Goal: Information Seeking & Learning: Learn about a topic

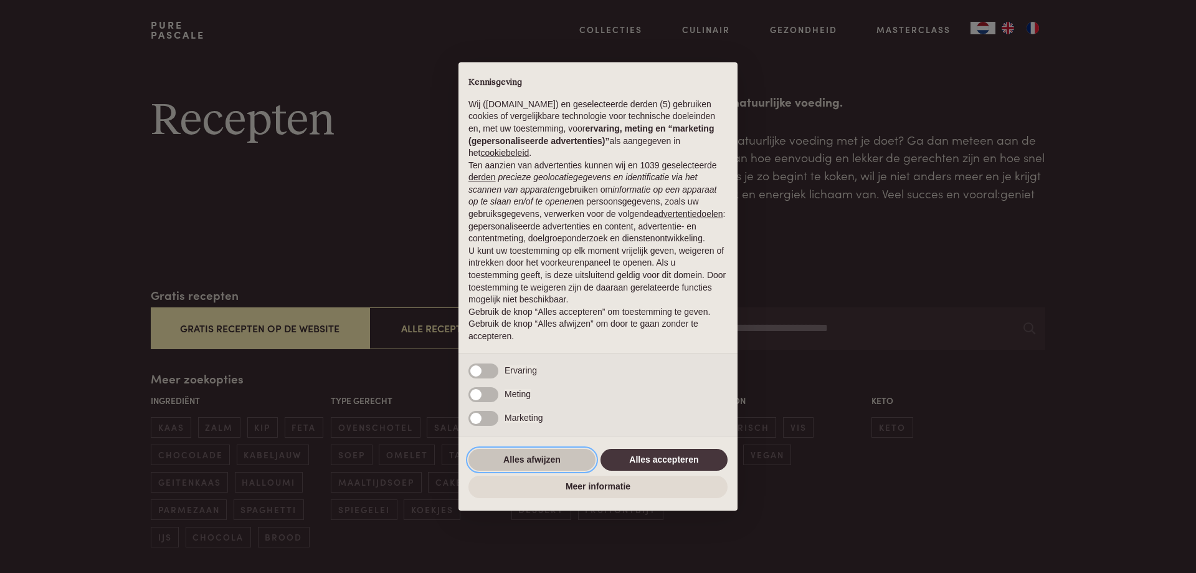
click at [546, 462] on button "Alles afwijzen" at bounding box center [532, 460] width 127 height 22
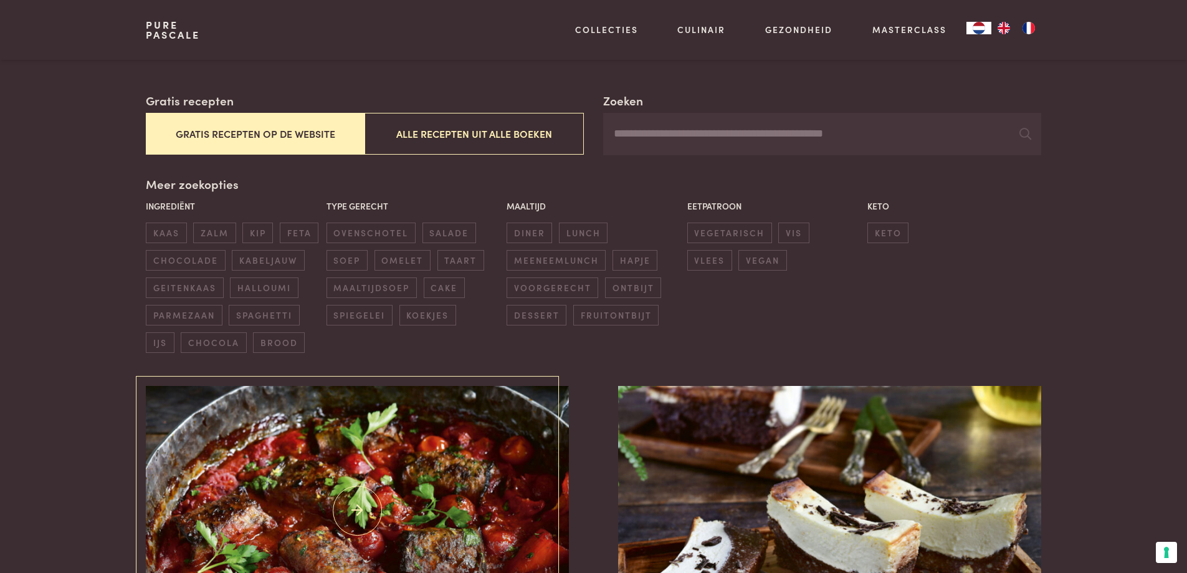
scroll to position [125, 0]
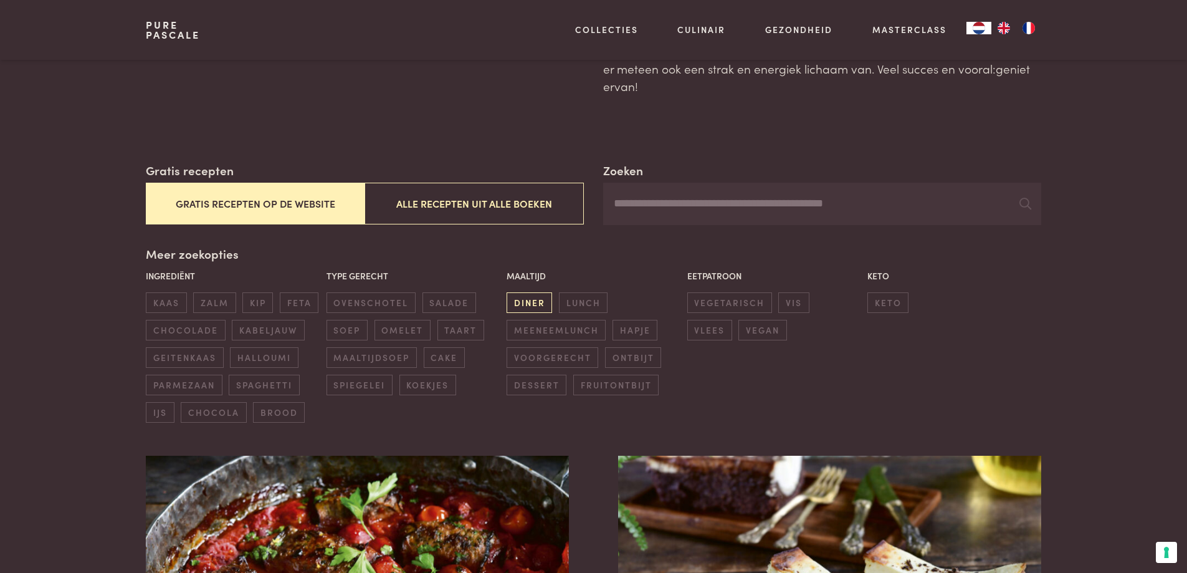
click at [525, 308] on span "diner" at bounding box center [529, 302] width 45 height 21
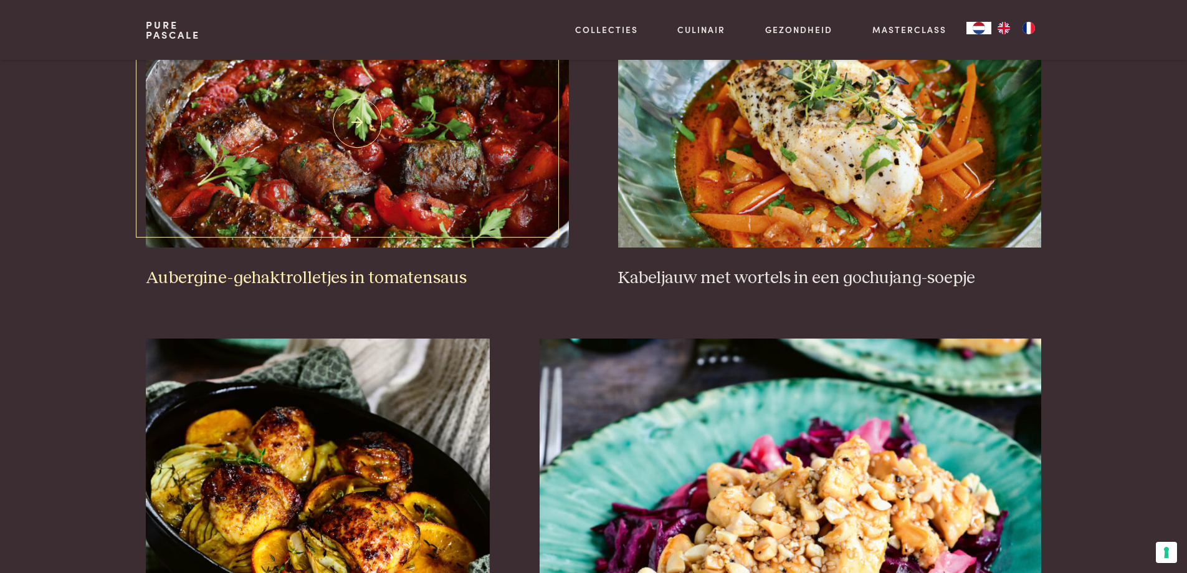
scroll to position [473, 0]
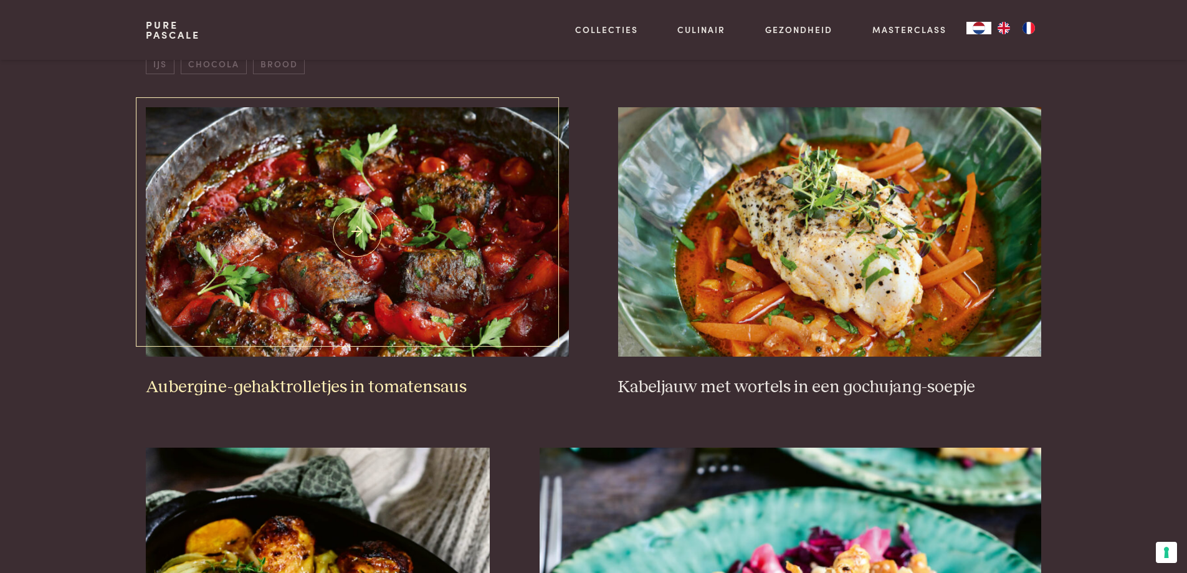
click at [363, 227] on img at bounding box center [357, 231] width 423 height 249
